Goal: Check status

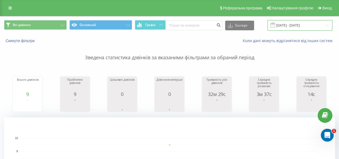
click at [320, 25] on input "18.08.2025 - 18.08.2025" at bounding box center [300, 25] width 65 height 10
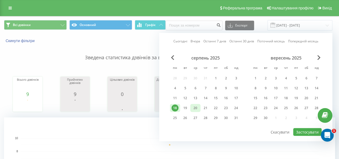
click at [193, 107] on div "20" at bounding box center [195, 108] width 7 height 7
click at [309, 130] on button "Застосувати" at bounding box center [308, 132] width 28 height 8
type input "20.08.2025 - 20.08.2025"
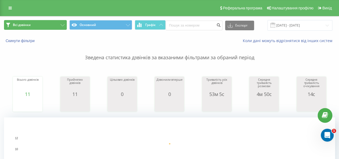
click at [49, 24] on button "Всі дзвінки" at bounding box center [35, 25] width 63 height 10
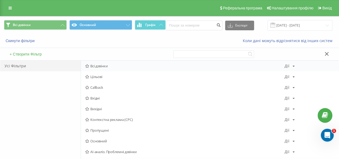
click at [104, 68] on span "Всі дзвінки" at bounding box center [185, 66] width 200 height 4
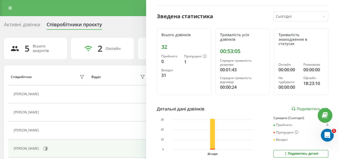
scroll to position [54, 0]
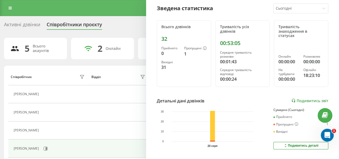
click at [284, 145] on icon at bounding box center [286, 146] width 5 height 4
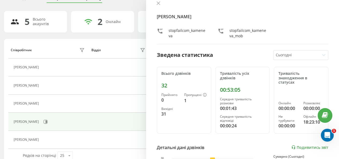
scroll to position [0, 0]
